Goal: Task Accomplishment & Management: Manage account settings

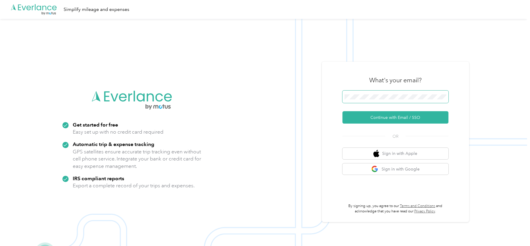
click at [343, 111] on button "Continue with Email / SSO" at bounding box center [396, 117] width 106 height 12
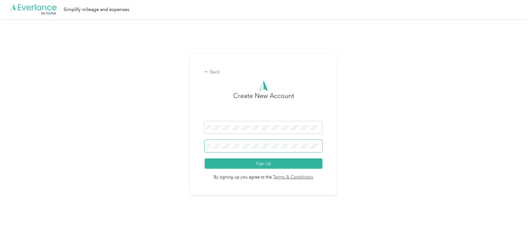
click at [263, 149] on span at bounding box center [264, 146] width 118 height 12
click at [255, 143] on span at bounding box center [264, 146] width 118 height 12
click at [205, 158] on button "Sign Up" at bounding box center [264, 163] width 118 height 10
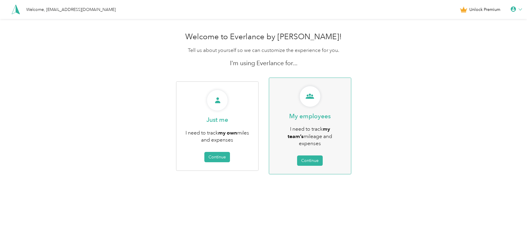
click at [316, 163] on div "My employees I need to track my team’s mileage and expenses Continue" at bounding box center [310, 126] width 83 height 97
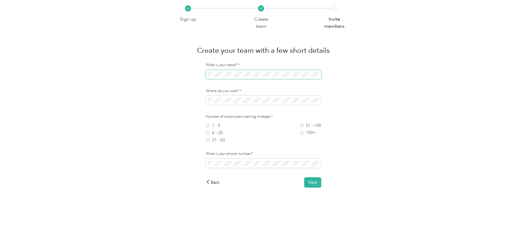
click at [235, 77] on span at bounding box center [264, 74] width 116 height 9
click at [249, 68] on div "What is your name? *" at bounding box center [264, 70] width 116 height 17
drag, startPoint x: 258, startPoint y: 78, endPoint x: 242, endPoint y: 77, distance: 16.2
click at [242, 77] on span at bounding box center [264, 74] width 116 height 9
click at [159, 75] on div "Sign up Create team Invite members Create your team with a few short details Wh…" at bounding box center [263, 108] width 527 height 216
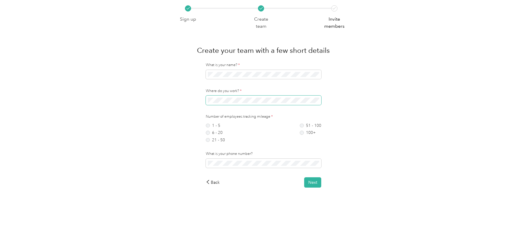
click at [225, 103] on span at bounding box center [264, 99] width 116 height 9
click at [216, 121] on div "1 - 5 6 - 20 21 - 50 51 - 100 100+" at bounding box center [264, 131] width 116 height 21
click at [213, 124] on label "1 - 5" at bounding box center [215, 125] width 19 height 4
click at [312, 184] on button "Next" at bounding box center [312, 182] width 17 height 10
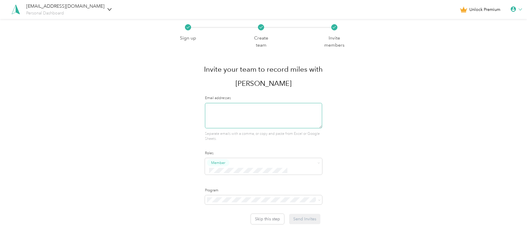
click at [282, 103] on textarea at bounding box center [263, 115] width 117 height 25
click at [237, 199] on li "Super Admin" at bounding box center [265, 204] width 118 height 11
click at [231, 195] on span at bounding box center [263, 199] width 117 height 9
click at [231, 225] on span "No program" at bounding box center [222, 226] width 24 height 5
click at [397, 31] on div "Sign up Create team Invite members Invite your team to record miles with [PERSO…" at bounding box center [263, 136] width 527 height 234
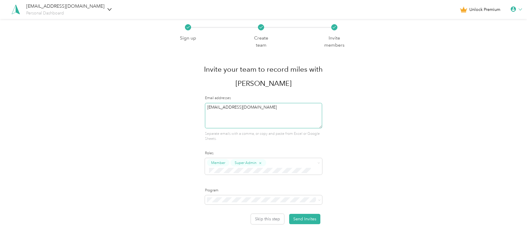
click at [282, 103] on textarea "[EMAIL_ADDRESS][DOMAIN_NAME]" at bounding box center [263, 115] width 117 height 25
paste textarea "[EMAIL_ADDRESS][DOMAIN_NAME]"
type textarea "[EMAIL_ADDRESS][DOMAIN_NAME],[EMAIL_ADDRESS][DOMAIN_NAME]"
click at [306, 214] on button "Send Invites" at bounding box center [304, 219] width 31 height 10
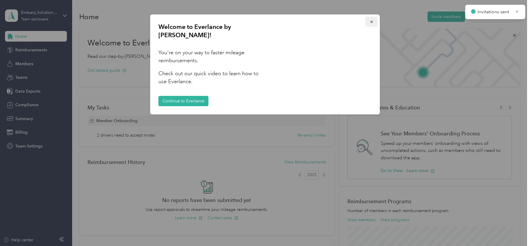
click at [373, 25] on button "button" at bounding box center [372, 22] width 12 height 10
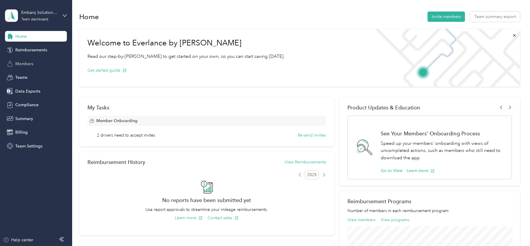
click at [17, 67] on div "Members" at bounding box center [36, 63] width 62 height 11
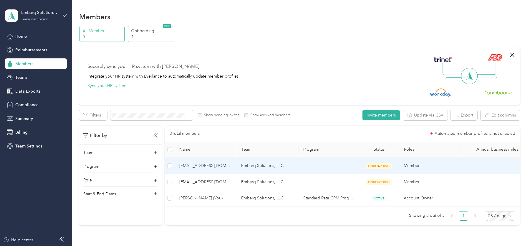
click at [201, 166] on span "[EMAIL_ADDRESS][DOMAIN_NAME]" at bounding box center [205, 165] width 52 height 6
copy span "[EMAIL_ADDRESS][DOMAIN_NAME]"
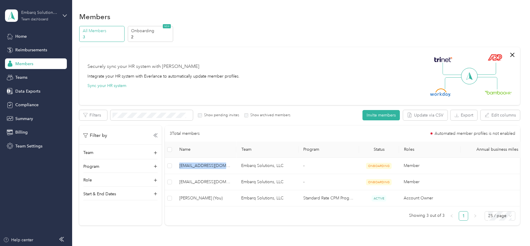
click at [50, 17] on div "Embarq Solutions, LLC Team dashboard" at bounding box center [39, 15] width 37 height 12
click at [44, 76] on div "Log out" at bounding box center [67, 75] width 116 height 10
